Goal: Task Accomplishment & Management: Use online tool/utility

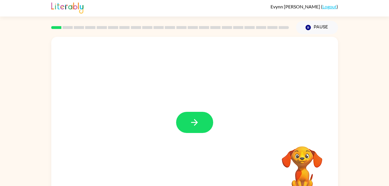
scroll to position [3, 0]
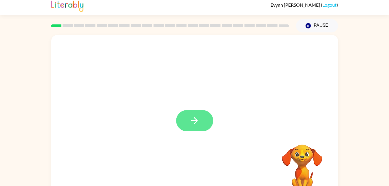
click at [198, 118] on icon "button" at bounding box center [194, 121] width 10 height 10
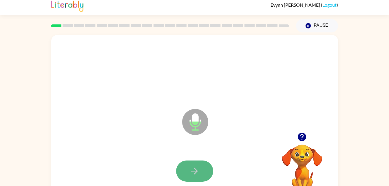
click at [197, 166] on icon "button" at bounding box center [194, 171] width 10 height 10
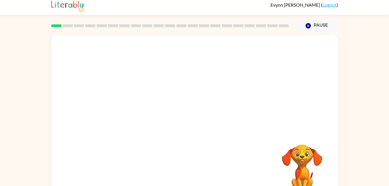
click at [197, 166] on div "Your browser must support playing .mp4 files to use Literably. Please try using…" at bounding box center [194, 117] width 287 height 165
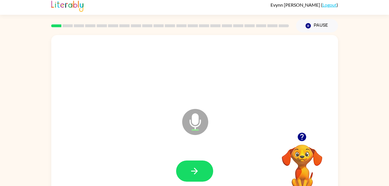
drag, startPoint x: 197, startPoint y: 166, endPoint x: 321, endPoint y: 95, distance: 143.1
click at [321, 95] on div "Microphone The Microphone is here when it is your turn to talk" at bounding box center [194, 117] width 287 height 165
drag, startPoint x: 200, startPoint y: 164, endPoint x: 195, endPoint y: 154, distance: 11.0
click at [195, 154] on div at bounding box center [194, 171] width 275 height 48
drag, startPoint x: 164, startPoint y: 185, endPoint x: 178, endPoint y: 178, distance: 15.8
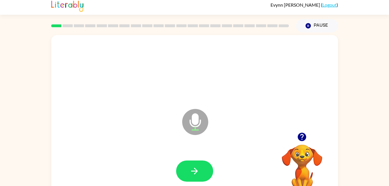
click at [176, 182] on div at bounding box center [194, 171] width 275 height 48
click at [198, 173] on icon "button" at bounding box center [194, 171] width 10 height 10
click at [191, 174] on icon "button" at bounding box center [194, 171] width 10 height 10
click at [225, 150] on icon "Microphone The Microphone is here when it is your turn to talk" at bounding box center [224, 128] width 87 height 43
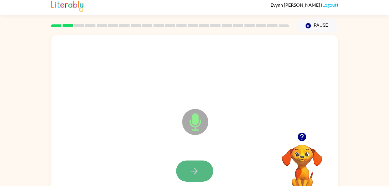
click at [194, 170] on icon "button" at bounding box center [194, 171] width 10 height 10
click at [190, 169] on icon "button" at bounding box center [194, 171] width 10 height 10
click at [201, 169] on button "button" at bounding box center [194, 171] width 37 height 21
click at [190, 165] on button "button" at bounding box center [194, 171] width 37 height 21
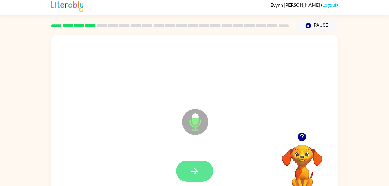
click at [197, 176] on icon "button" at bounding box center [194, 171] width 10 height 10
click at [195, 172] on icon "button" at bounding box center [194, 171] width 10 height 10
click at [194, 174] on button "button" at bounding box center [194, 171] width 37 height 21
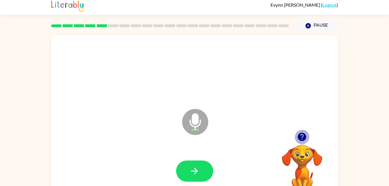
click at [301, 140] on icon "button" at bounding box center [302, 137] width 8 height 8
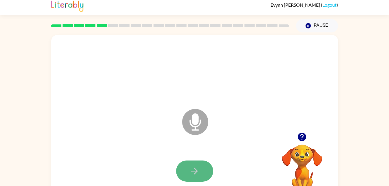
click at [191, 174] on icon "button" at bounding box center [194, 171] width 10 height 10
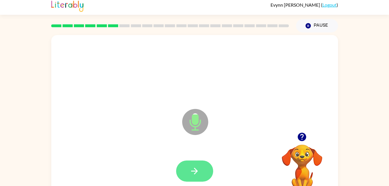
click at [196, 166] on icon "button" at bounding box center [194, 171] width 10 height 10
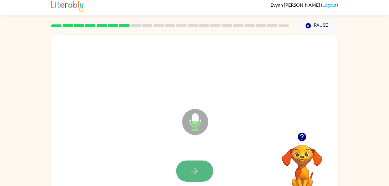
click at [185, 168] on button "button" at bounding box center [194, 171] width 37 height 21
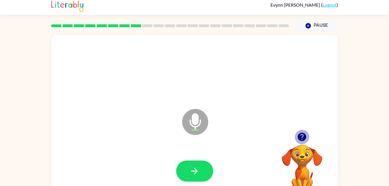
click at [300, 133] on icon "button" at bounding box center [302, 137] width 10 height 10
drag, startPoint x: 190, startPoint y: 164, endPoint x: 341, endPoint y: 89, distance: 168.5
click at [341, 89] on div "Microphone The Microphone is here when it is your turn to talk Your browser mus…" at bounding box center [194, 116] width 389 height 168
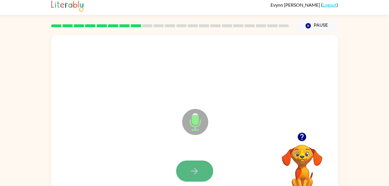
click at [203, 175] on button "button" at bounding box center [194, 171] width 37 height 21
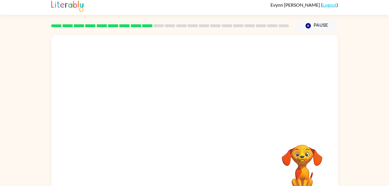
drag, startPoint x: 207, startPoint y: 181, endPoint x: 354, endPoint y: 106, distance: 165.2
click at [354, 106] on div "Your browser must support playing .mp4 files to use Literably. Please try using…" at bounding box center [194, 116] width 389 height 168
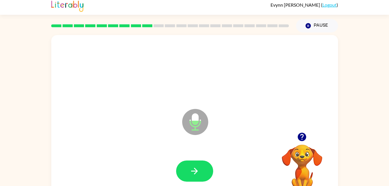
click at [196, 160] on div at bounding box center [194, 171] width 275 height 48
click at [198, 165] on button "button" at bounding box center [194, 171] width 37 height 21
click at [194, 180] on button "button" at bounding box center [194, 171] width 37 height 21
click at [194, 179] on button "button" at bounding box center [194, 171] width 37 height 21
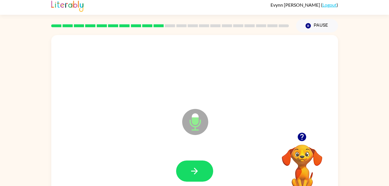
click at [195, 186] on html "[PERSON_NAME] ( Logout ) Pause Pause Microphone The Microphone is here when it …" at bounding box center [194, 99] width 389 height 204
click at [193, 166] on icon "button" at bounding box center [194, 171] width 10 height 10
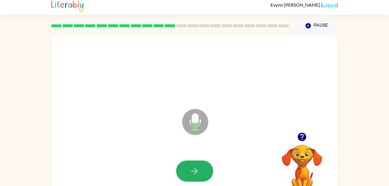
click at [193, 166] on icon "button" at bounding box center [194, 171] width 10 height 10
click at [197, 162] on button "button" at bounding box center [194, 171] width 37 height 21
click at [202, 170] on button "button" at bounding box center [194, 171] width 37 height 21
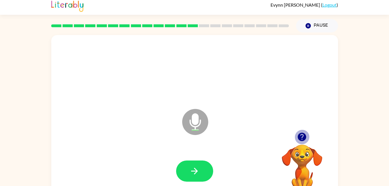
click at [302, 138] on icon "button" at bounding box center [302, 137] width 8 height 8
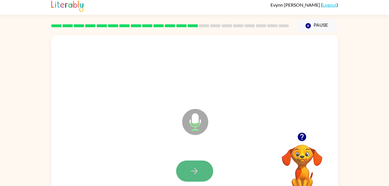
click at [193, 166] on icon "button" at bounding box center [194, 171] width 10 height 10
click at [187, 165] on button "button" at bounding box center [194, 171] width 37 height 21
click at [192, 175] on icon "button" at bounding box center [194, 171] width 10 height 10
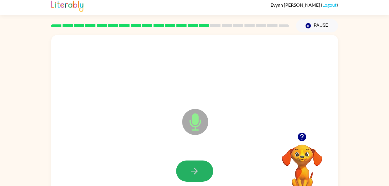
click at [192, 175] on icon "button" at bounding box center [194, 171] width 10 height 10
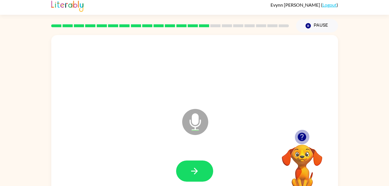
click at [304, 134] on icon "button" at bounding box center [302, 137] width 8 height 8
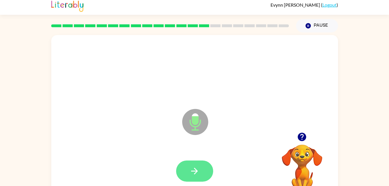
click at [190, 163] on button "button" at bounding box center [194, 171] width 37 height 21
click at [194, 164] on button "button" at bounding box center [194, 171] width 37 height 21
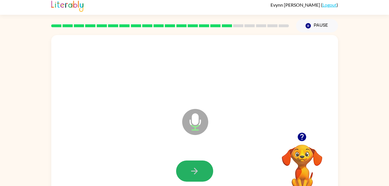
click at [194, 164] on button "button" at bounding box center [194, 171] width 37 height 21
click at [193, 162] on button "button" at bounding box center [194, 171] width 37 height 21
click at [304, 135] on icon "button" at bounding box center [302, 137] width 8 height 8
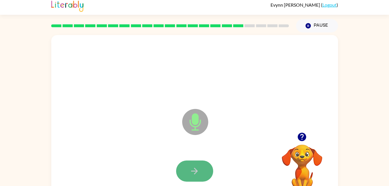
click at [200, 163] on button "button" at bounding box center [194, 171] width 37 height 21
click at [191, 166] on icon "button" at bounding box center [194, 171] width 10 height 10
click at [191, 165] on button "button" at bounding box center [194, 171] width 37 height 21
click at [196, 172] on icon "button" at bounding box center [194, 171] width 10 height 10
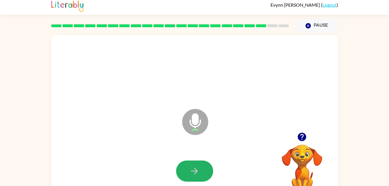
click at [196, 172] on icon "button" at bounding box center [194, 171] width 10 height 10
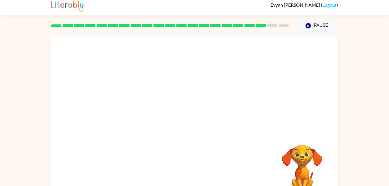
click at [193, 174] on div at bounding box center [194, 171] width 275 height 48
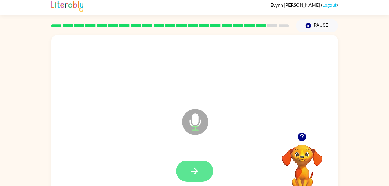
click at [192, 166] on icon "button" at bounding box center [194, 171] width 10 height 10
click at [186, 170] on button "button" at bounding box center [194, 171] width 37 height 21
click at [189, 168] on button "button" at bounding box center [194, 171] width 37 height 21
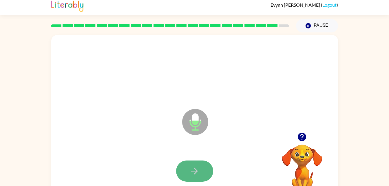
click at [193, 169] on icon "button" at bounding box center [194, 171] width 10 height 10
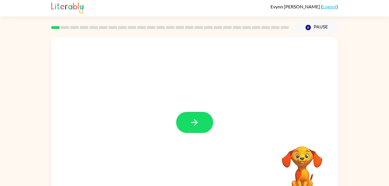
scroll to position [2, 0]
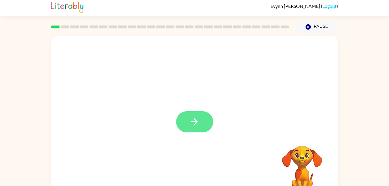
click at [196, 132] on button "button" at bounding box center [194, 121] width 37 height 21
click at [198, 127] on div at bounding box center [194, 118] width 287 height 165
click at [188, 127] on div at bounding box center [194, 118] width 287 height 165
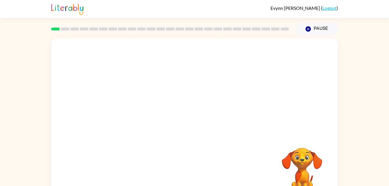
scroll to position [18, 0]
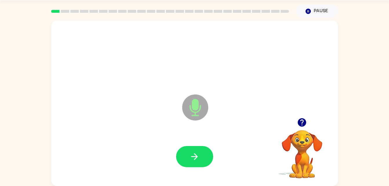
click at [193, 169] on div at bounding box center [194, 157] width 275 height 48
click at [192, 159] on icon "button" at bounding box center [194, 157] width 10 height 10
click at [192, 158] on icon "button" at bounding box center [194, 157] width 10 height 10
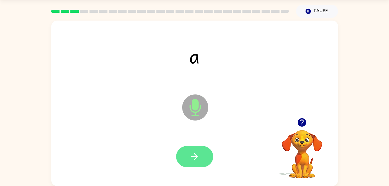
click at [197, 155] on icon "button" at bounding box center [194, 157] width 10 height 10
click at [195, 154] on icon "button" at bounding box center [194, 156] width 7 height 7
click at [196, 156] on icon "button" at bounding box center [194, 156] width 7 height 7
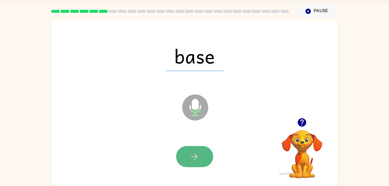
click at [199, 156] on icon "button" at bounding box center [194, 157] width 10 height 10
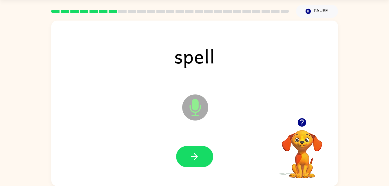
click at [198, 155] on icon "button" at bounding box center [194, 157] width 10 height 10
drag, startPoint x: 198, startPoint y: 155, endPoint x: 306, endPoint y: 161, distance: 107.4
click at [306, 161] on video "Your browser must support playing .mp4 files to use Literably. Please try using…" at bounding box center [302, 150] width 58 height 58
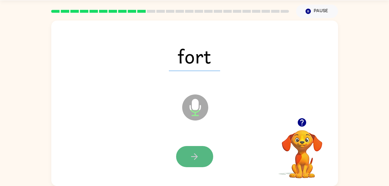
click at [194, 156] on icon "button" at bounding box center [194, 156] width 7 height 7
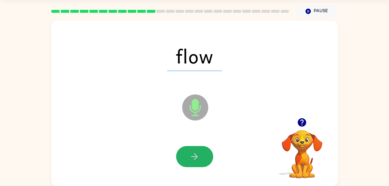
click at [194, 156] on icon "button" at bounding box center [194, 156] width 7 height 7
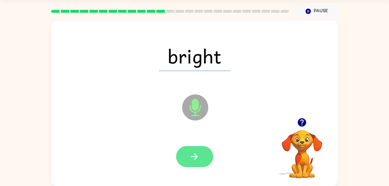
click at [205, 154] on button "button" at bounding box center [194, 156] width 37 height 21
click at [197, 165] on button "button" at bounding box center [194, 156] width 37 height 21
click at [200, 154] on button "button" at bounding box center [194, 156] width 37 height 21
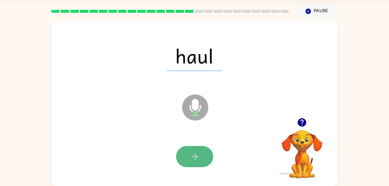
click at [205, 152] on button "button" at bounding box center [194, 156] width 37 height 21
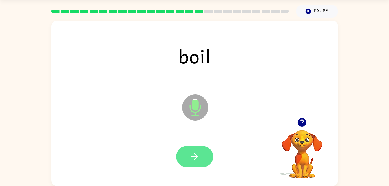
click at [205, 164] on button "button" at bounding box center [194, 156] width 37 height 21
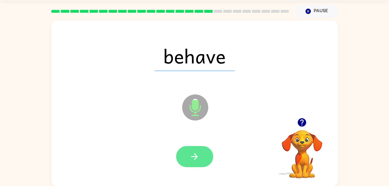
click at [207, 156] on button "button" at bounding box center [194, 156] width 37 height 21
click at [203, 148] on button "button" at bounding box center [194, 156] width 37 height 21
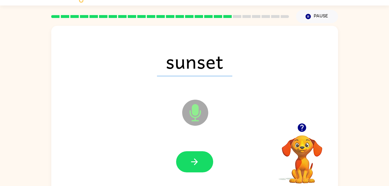
scroll to position [11, 0]
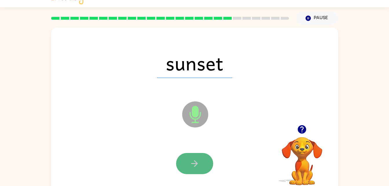
click at [198, 167] on icon "button" at bounding box center [194, 163] width 10 height 10
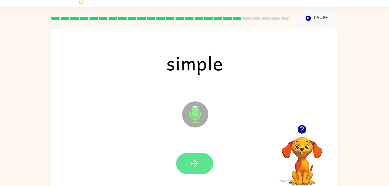
click at [201, 171] on button "button" at bounding box center [194, 163] width 37 height 21
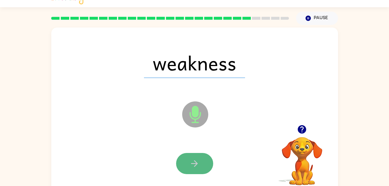
click at [201, 165] on button "button" at bounding box center [194, 163] width 37 height 21
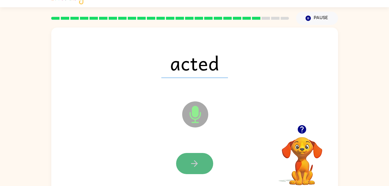
click at [201, 171] on button "button" at bounding box center [194, 163] width 37 height 21
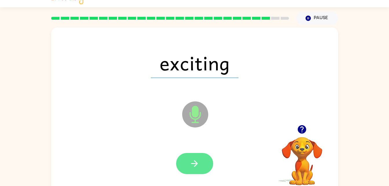
click at [206, 170] on button "button" at bounding box center [194, 163] width 37 height 21
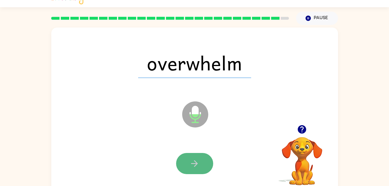
click at [199, 172] on button "button" at bounding box center [194, 163] width 37 height 21
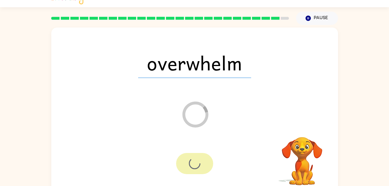
scroll to position [7, 0]
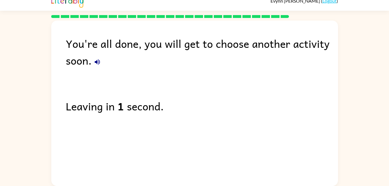
click at [98, 65] on button "button" at bounding box center [98, 62] width 12 height 12
